Goal: Task Accomplishment & Management: Use online tool/utility

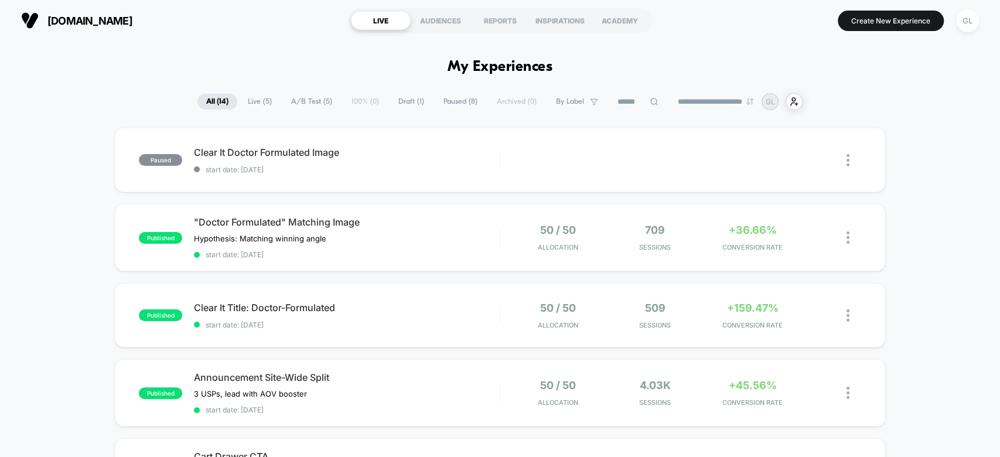
drag, startPoint x: 973, startPoint y: 81, endPoint x: 978, endPoint y: 50, distance: 31.6
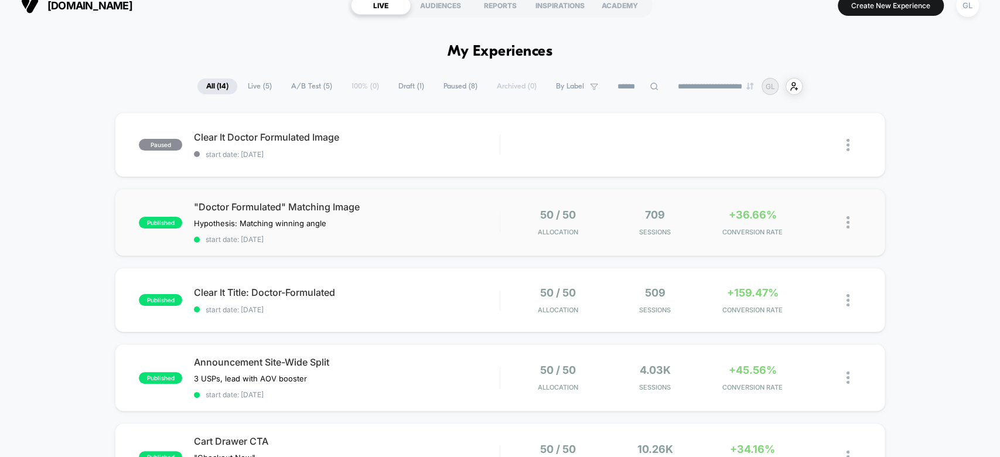
scroll to position [15, 0]
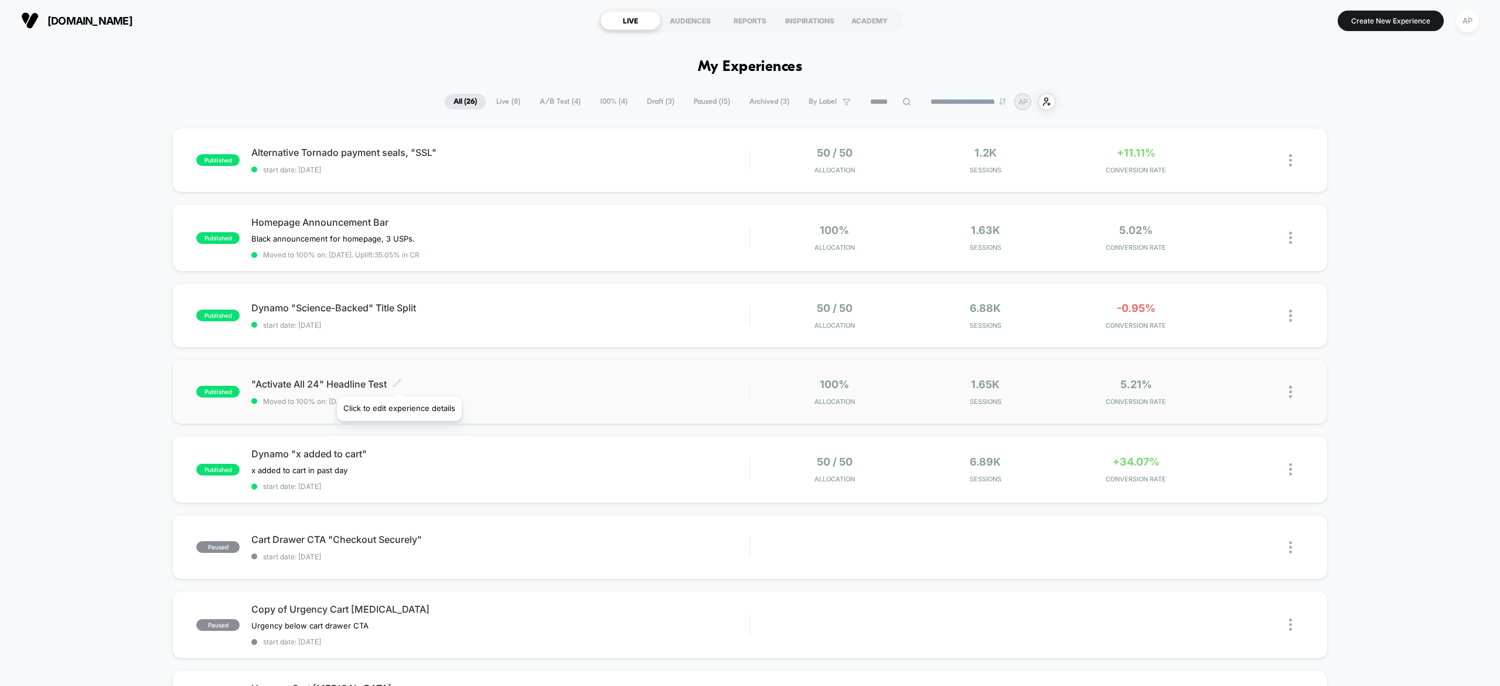
click at [399, 381] on icon at bounding box center [397, 382] width 7 height 7
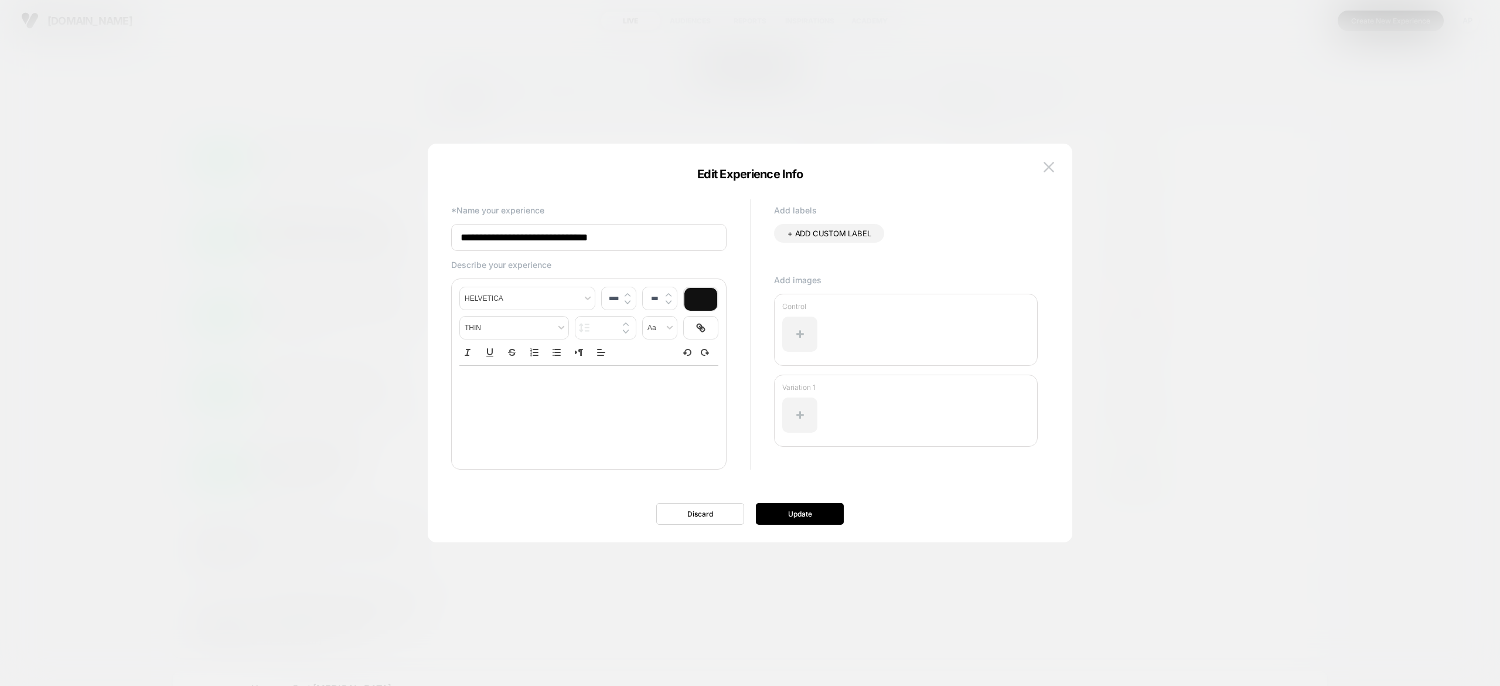
click at [462, 234] on input "**********" at bounding box center [588, 237] width 275 height 27
type input "**********"
click at [580, 416] on div "﻿" at bounding box center [588, 412] width 259 height 94
click at [514, 401] on div "﻿" at bounding box center [588, 383] width 259 height 35
click at [810, 516] on button "Update" at bounding box center [800, 514] width 88 height 22
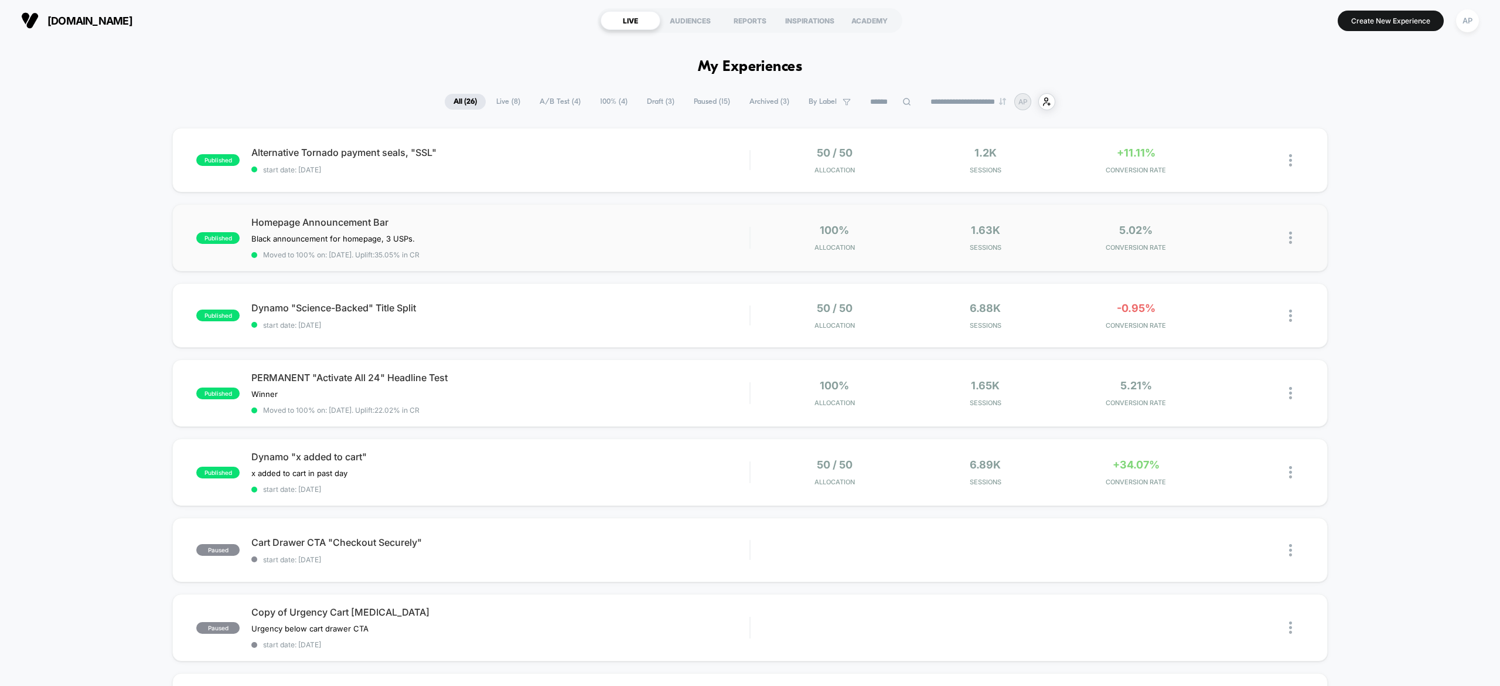
click at [1290, 241] on img at bounding box center [1290, 237] width 3 height 12
click at [430, 237] on div "Black announcement for homepage, 3 USPs.﻿ Click to edit experience details Blac…" at bounding box center [425, 238] width 349 height 9
click at [427, 238] on icon at bounding box center [428, 238] width 8 height 8
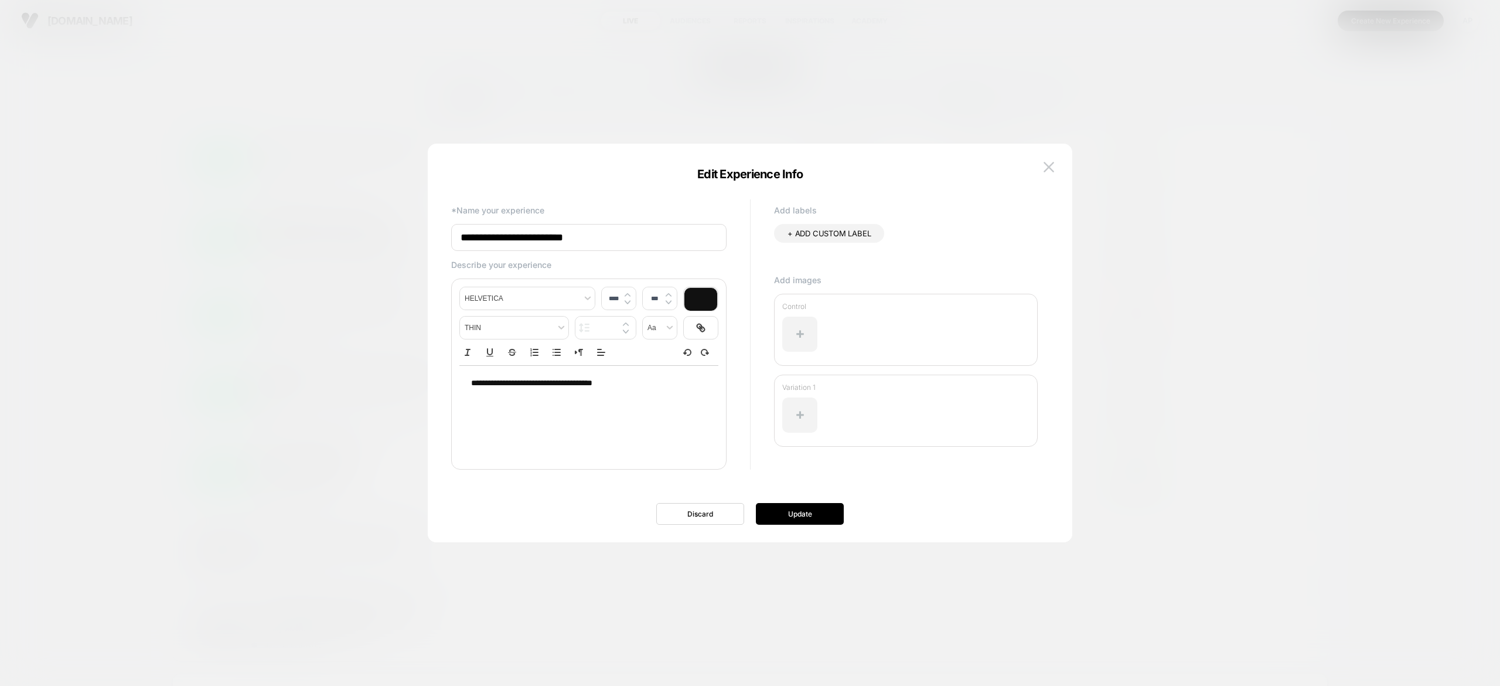
click at [466, 237] on input "**********" at bounding box center [588, 237] width 275 height 27
type input "**********"
click at [816, 510] on button "Update" at bounding box center [800, 514] width 88 height 22
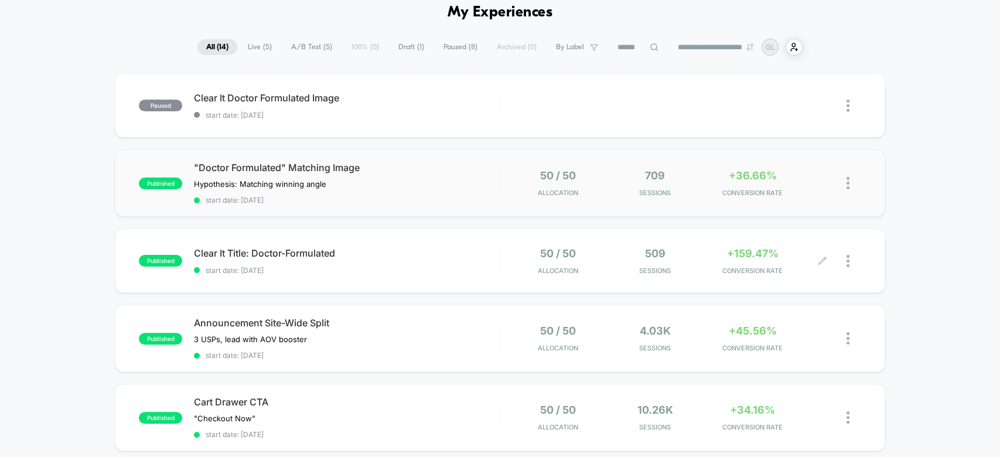
scroll to position [54, 0]
click at [641, 260] on div "509 Sessions" at bounding box center [654, 262] width 91 height 28
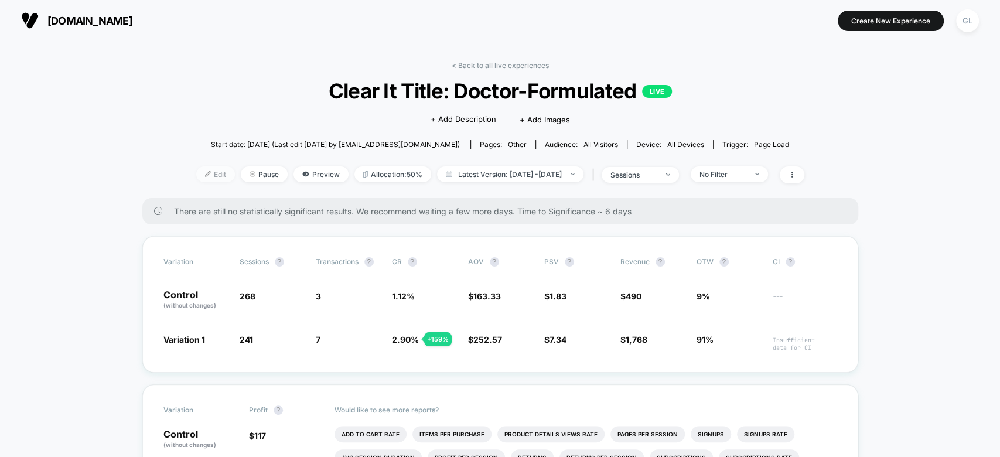
click at [210, 172] on span "Edit" at bounding box center [215, 174] width 39 height 16
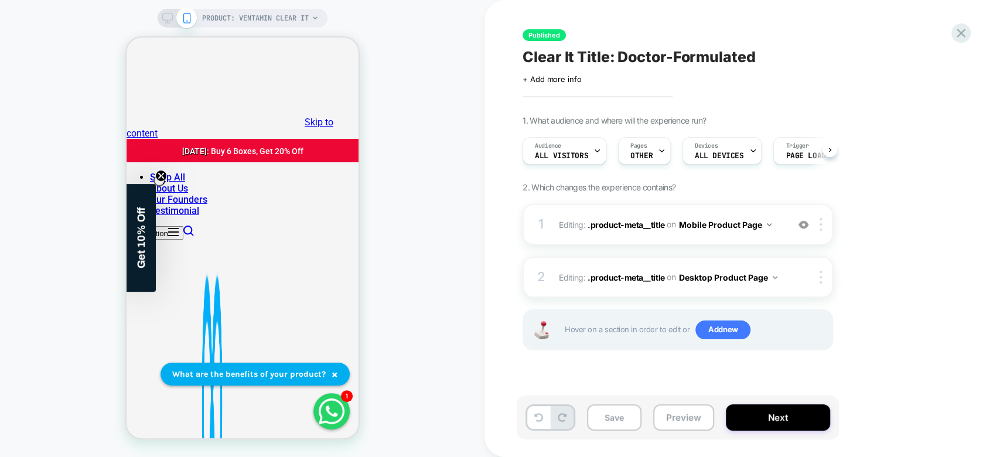
click at [658, 158] on div at bounding box center [662, 151] width 8 height 26
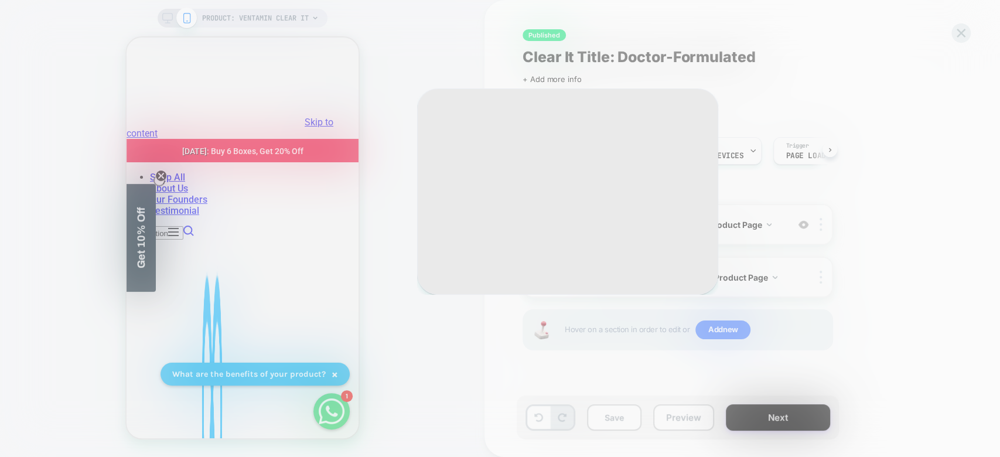
click at [655, 158] on div "Build a Custom Page Rule Use our query builder to tailor the target audience to…" at bounding box center [567, 191] width 301 height 206
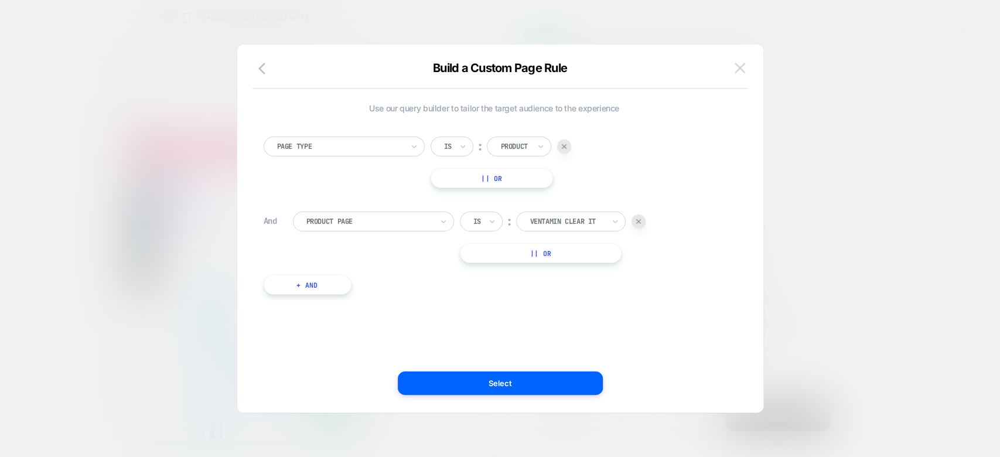
click at [735, 70] on img at bounding box center [740, 68] width 11 height 10
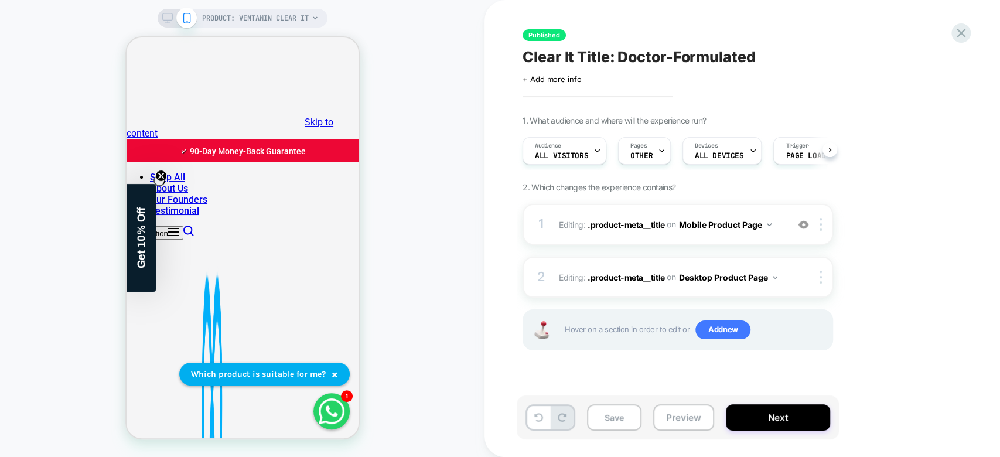
click at [970, 26] on div "Published Clear It Title: Doctor-Formulated Click to edit experience details + …" at bounding box center [743, 228] width 516 height 457
click at [960, 29] on icon at bounding box center [961, 33] width 16 height 16
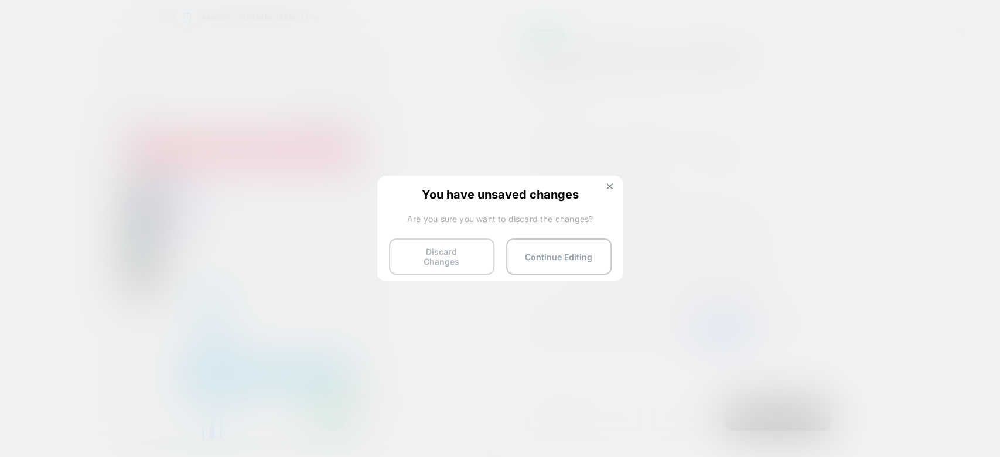
click at [458, 264] on button "Discard Changes" at bounding box center [441, 256] width 105 height 36
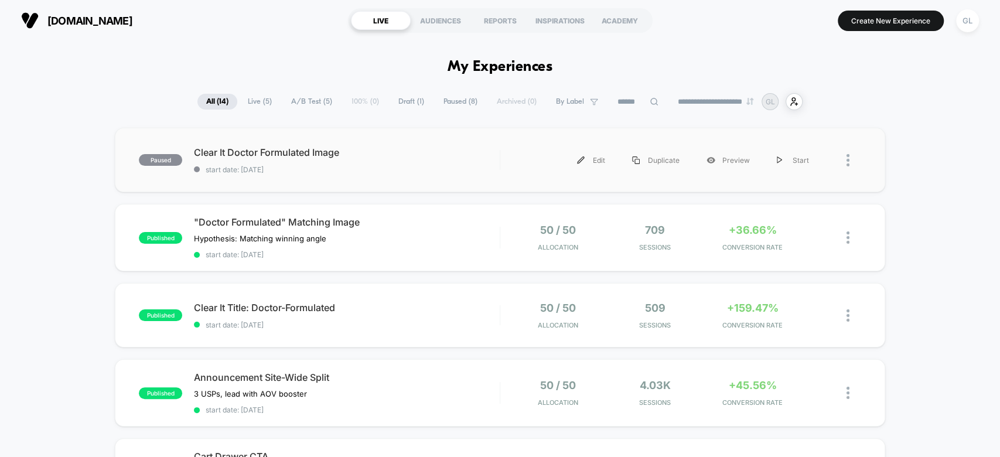
click at [557, 172] on div "Edit Duplicate Preview Start" at bounding box center [667, 160] width 310 height 26
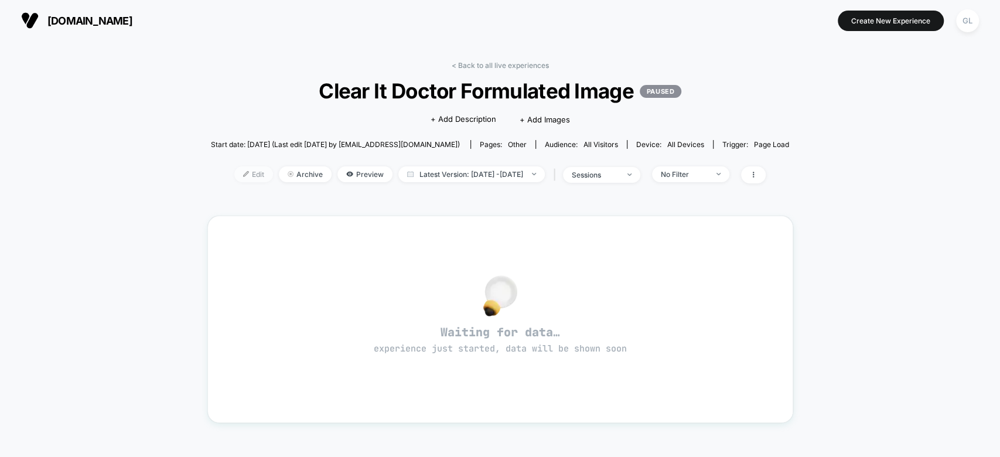
click at [234, 170] on span "Edit" at bounding box center [253, 174] width 39 height 16
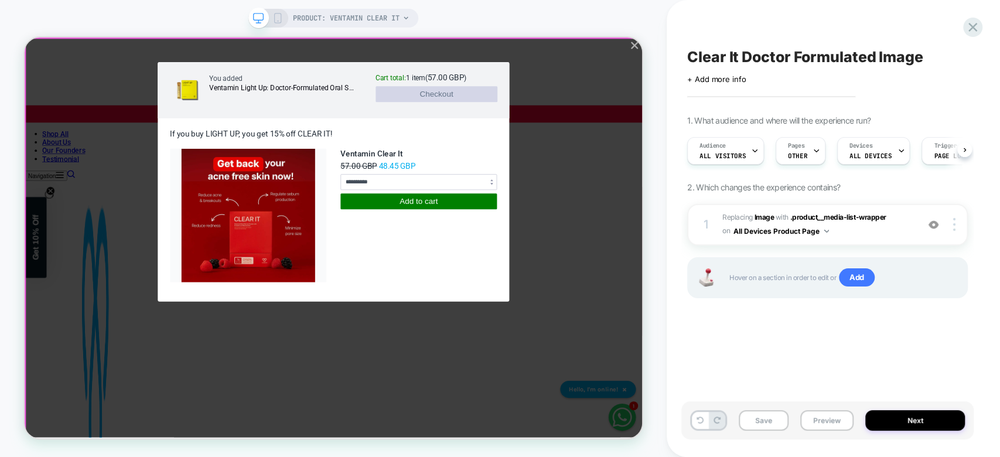
click at [796, 260] on div "**********" at bounding box center [437, 303] width 824 height 533
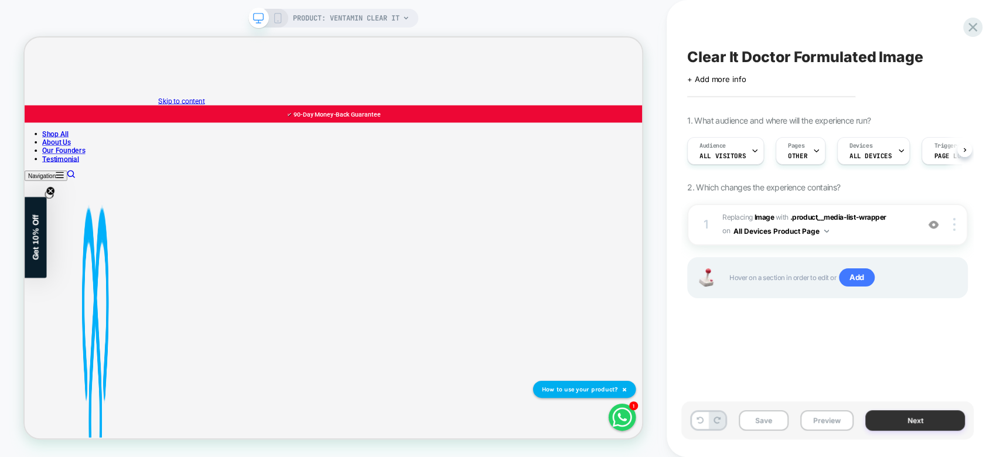
click at [910, 421] on button "Next" at bounding box center [915, 420] width 100 height 21
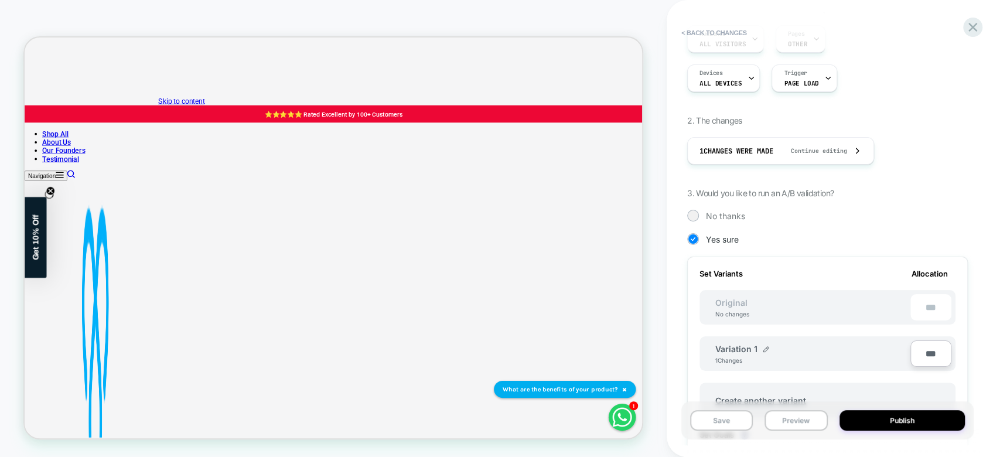
scroll to position [152, 0]
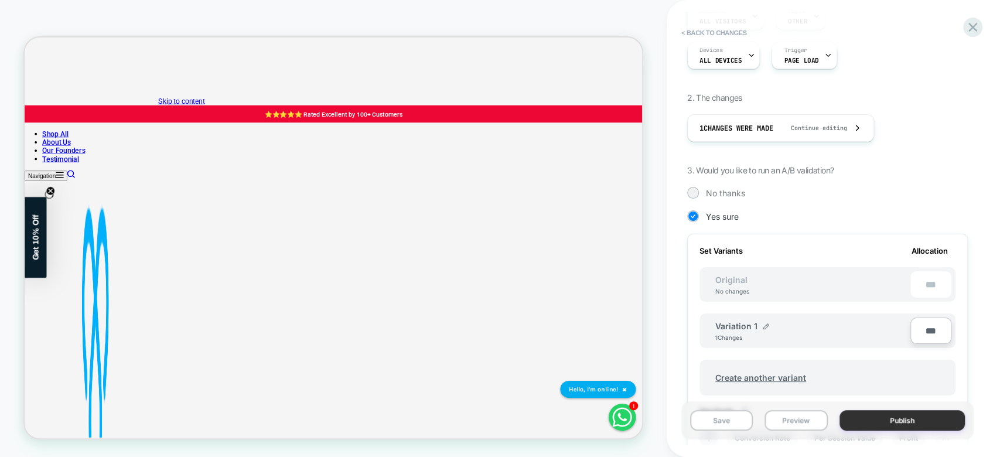
click at [892, 417] on button "Publish" at bounding box center [903, 420] width 126 height 21
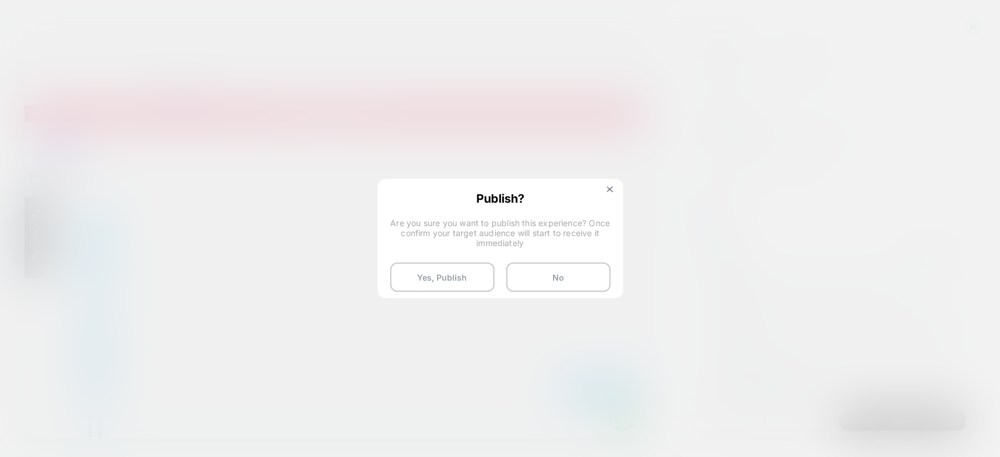
drag, startPoint x: 533, startPoint y: 282, endPoint x: 777, endPoint y: 321, distance: 247.4
click at [777, 321] on div "Review " Clear It Doctor Formulated Image " before publish Click to edit experi…" at bounding box center [827, 229] width 292 height 434
click at [614, 190] on button at bounding box center [609, 191] width 13 height 10
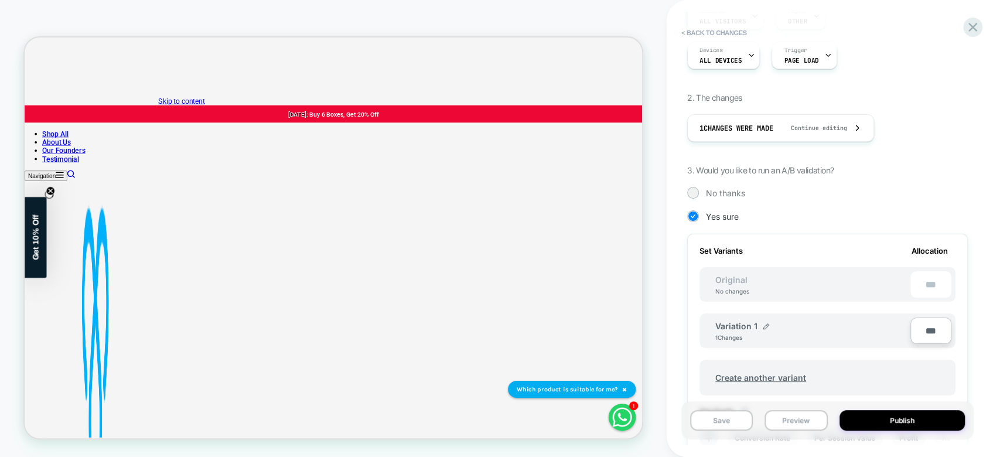
scroll to position [0, 0]
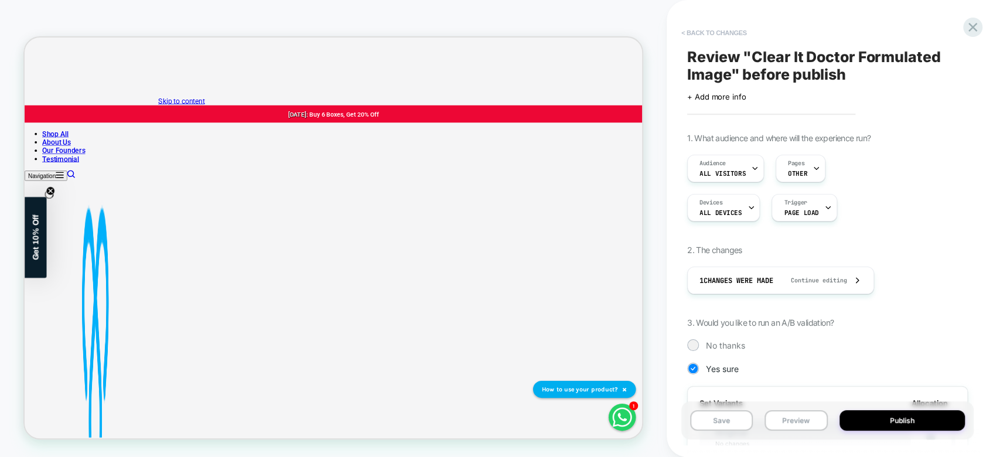
click at [715, 35] on button "< Back to changes" at bounding box center [714, 32] width 77 height 19
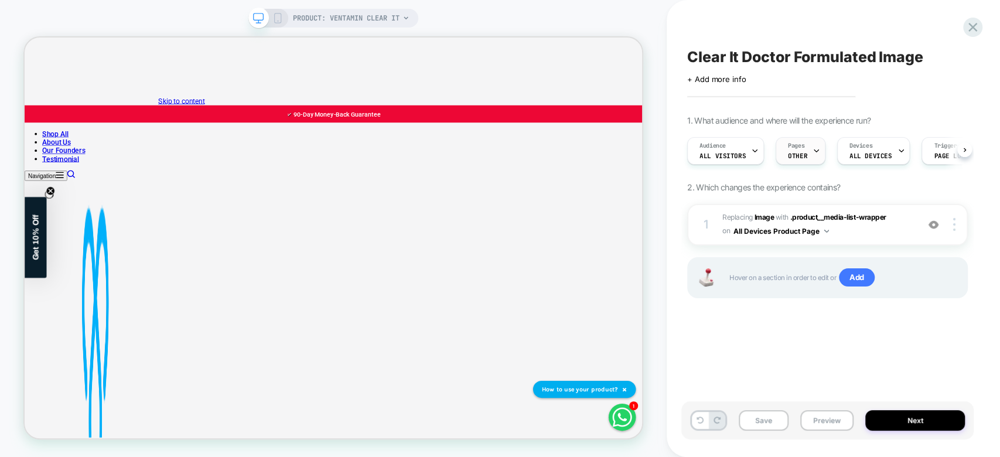
click at [792, 157] on span "OTHER" at bounding box center [797, 156] width 19 height 8
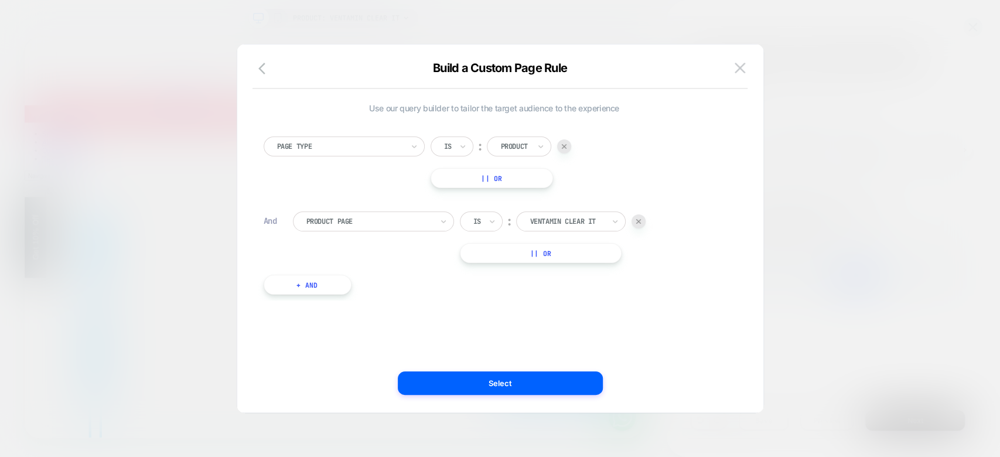
click at [882, 90] on div at bounding box center [500, 228] width 1000 height 457
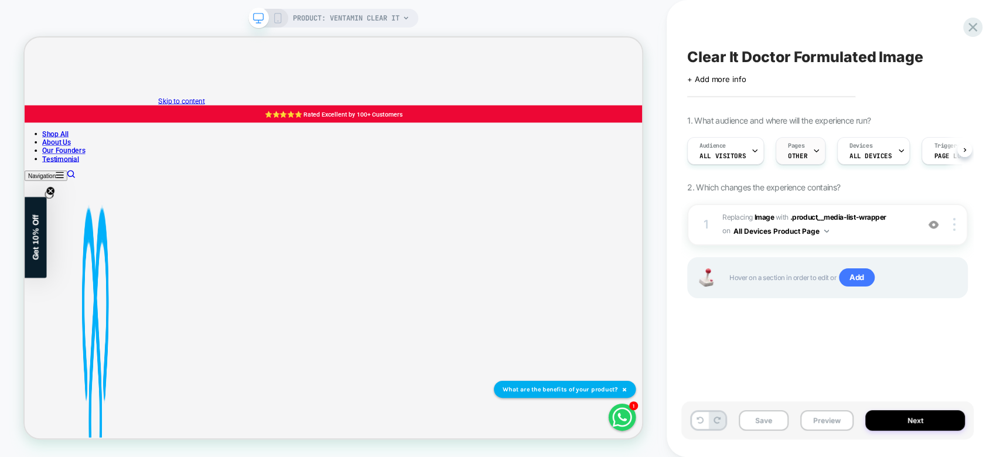
click at [786, 139] on div "Pages OTHER" at bounding box center [797, 151] width 43 height 26
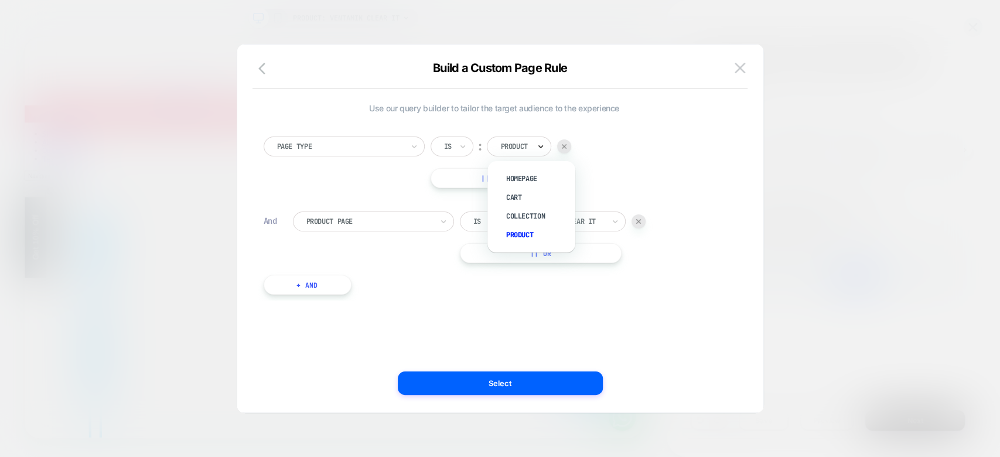
click at [538, 145] on icon at bounding box center [541, 147] width 8 height 12
click at [655, 145] on div "Page Type Is ︰ option Homepage focused, 1 of 4. 4 results available. Use Up and…" at bounding box center [495, 163] width 462 height 52
click at [903, 172] on div at bounding box center [500, 228] width 1000 height 457
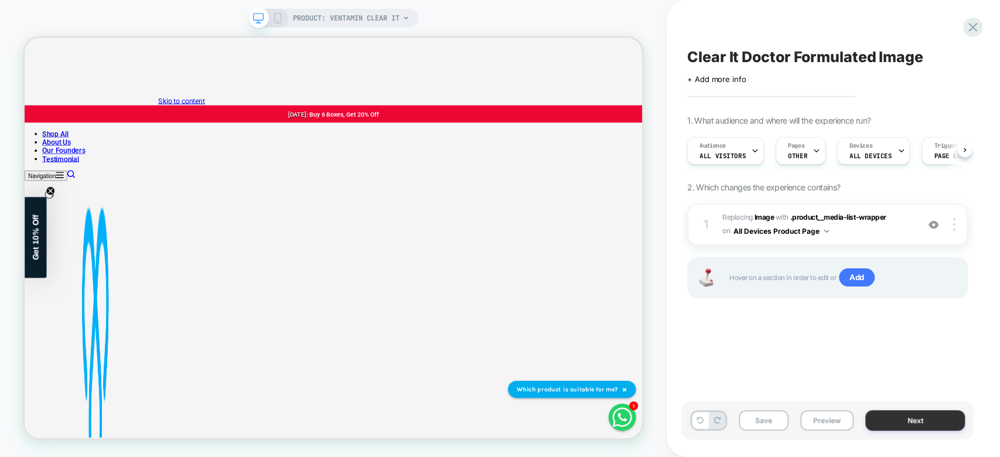
click at [899, 414] on button "Next" at bounding box center [915, 420] width 100 height 21
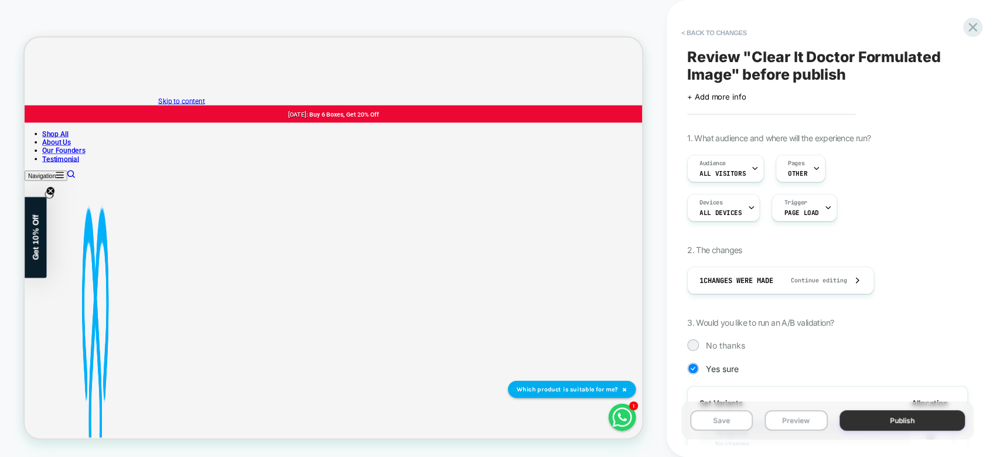
scroll to position [0, 1]
click at [925, 427] on button "Publish" at bounding box center [903, 420] width 126 height 21
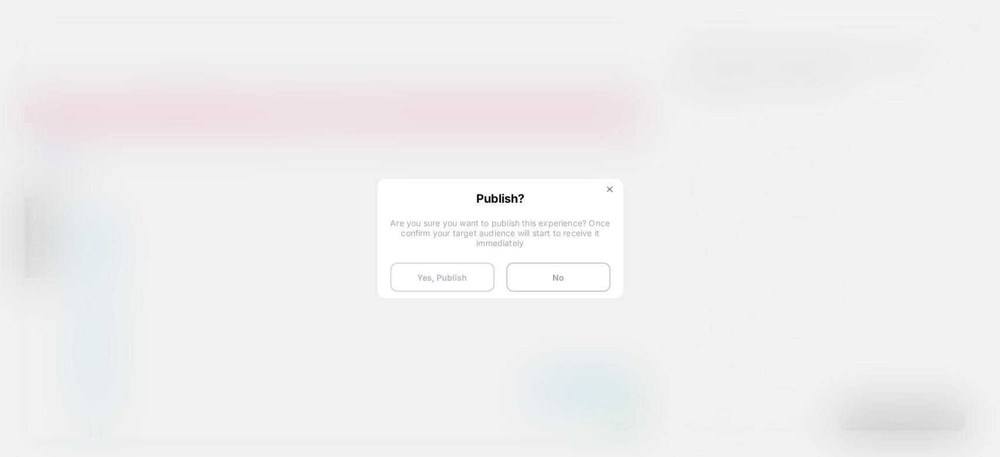
click at [469, 281] on button "Yes, Publish" at bounding box center [442, 276] width 104 height 29
